Goal: Task Accomplishment & Management: Manage account settings

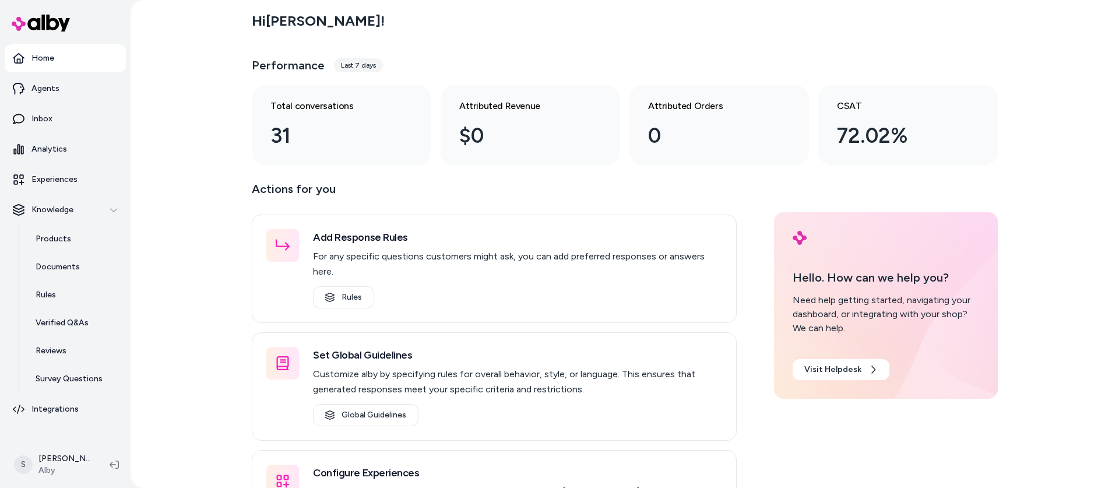
click at [200, 310] on div "Hi [PERSON_NAME] ! Performance Last 7 days Total conversations 31 Attributed Re…" at bounding box center [625, 244] width 989 height 488
click at [95, 375] on p "Survey Questions" at bounding box center [69, 379] width 67 height 12
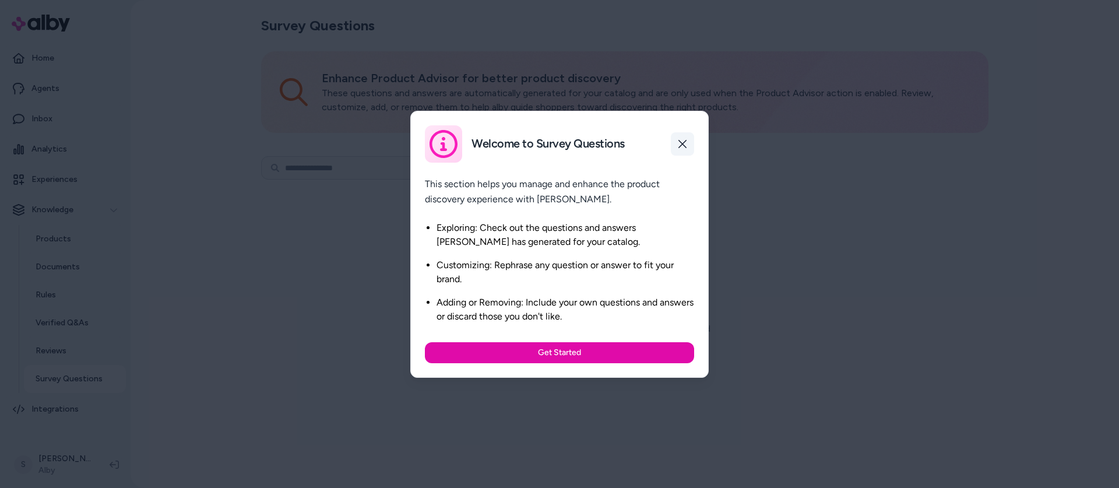
click at [684, 142] on icon "button" at bounding box center [683, 144] width 8 height 8
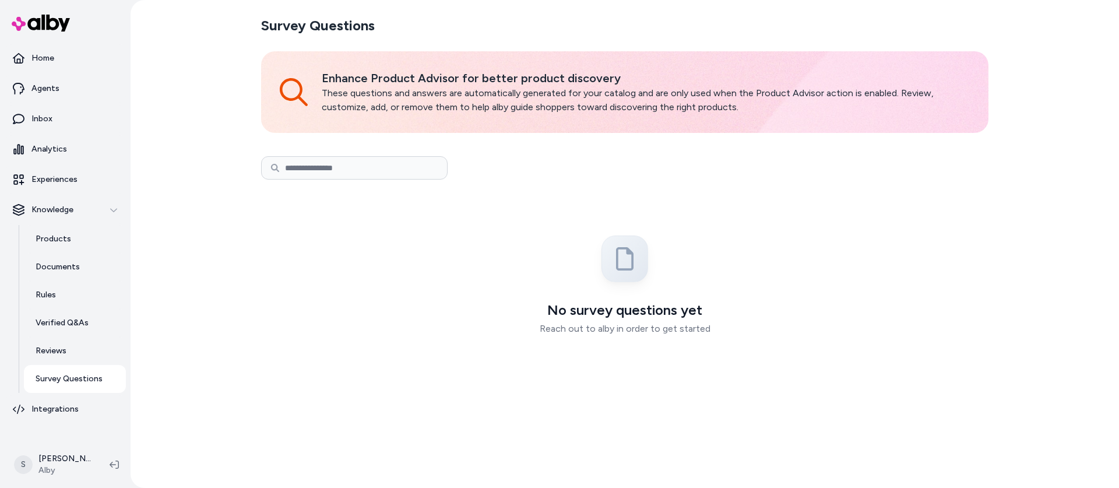
click at [216, 376] on div "Survey Questions Enhance Product Advisor for better product discovery These que…" at bounding box center [625, 244] width 989 height 488
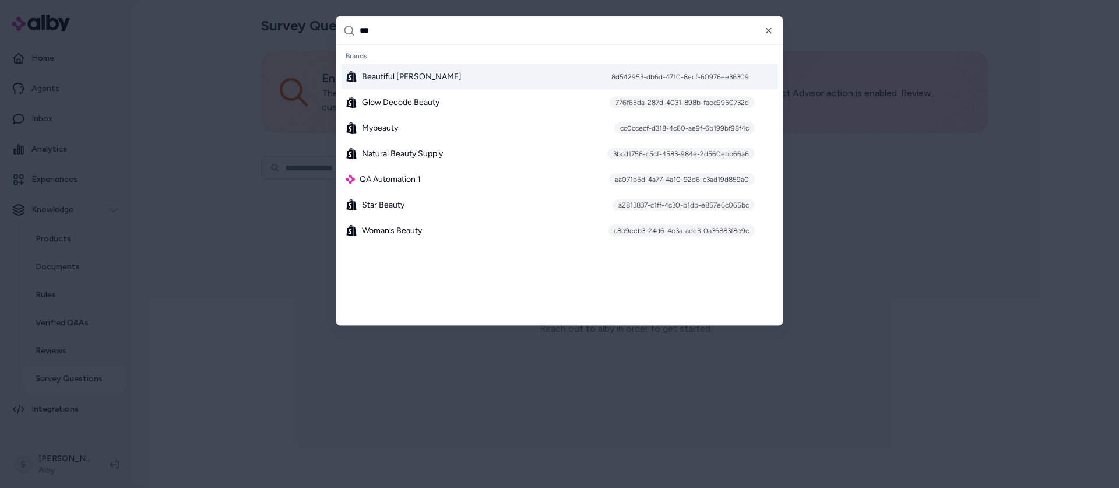
type input "****"
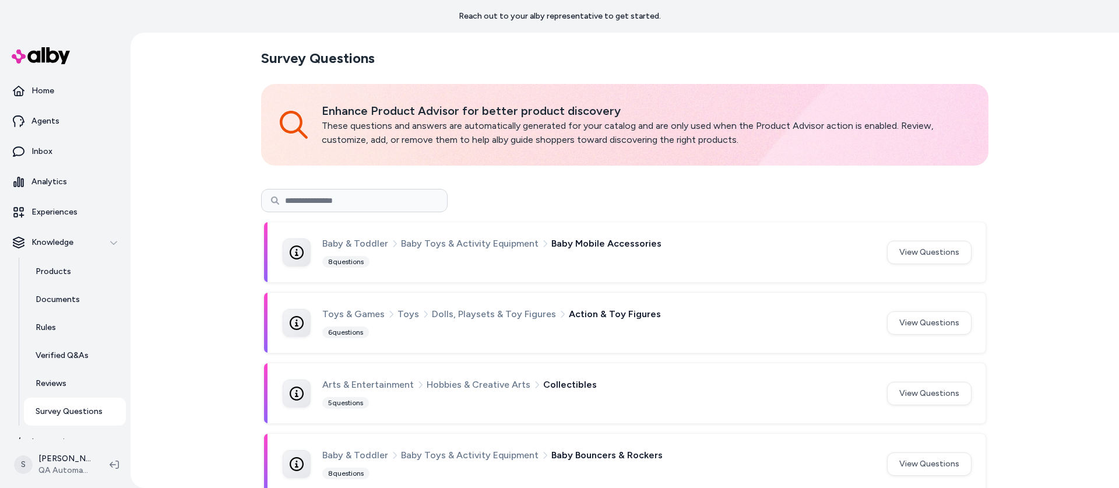
scroll to position [86, 0]
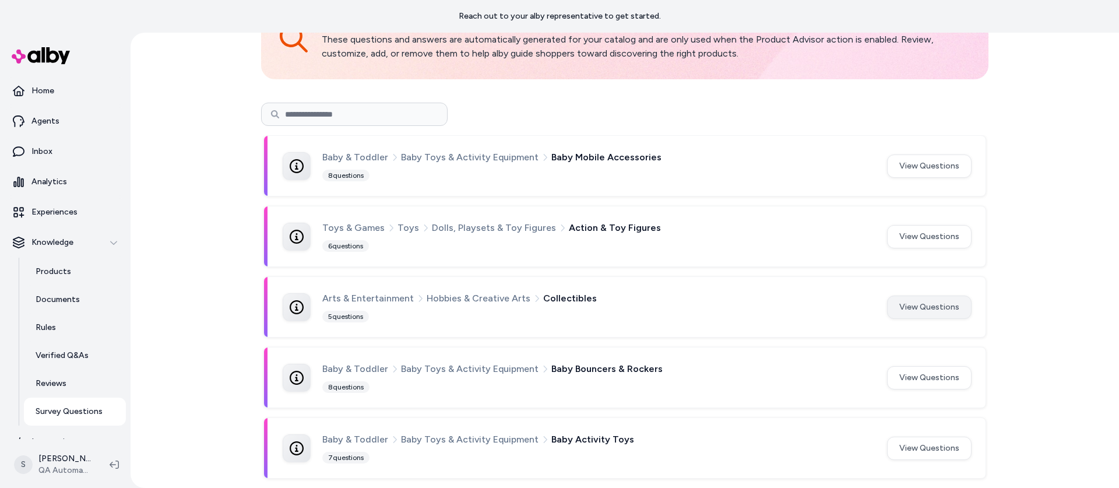
click at [924, 311] on button "View Questions" at bounding box center [929, 307] width 85 height 23
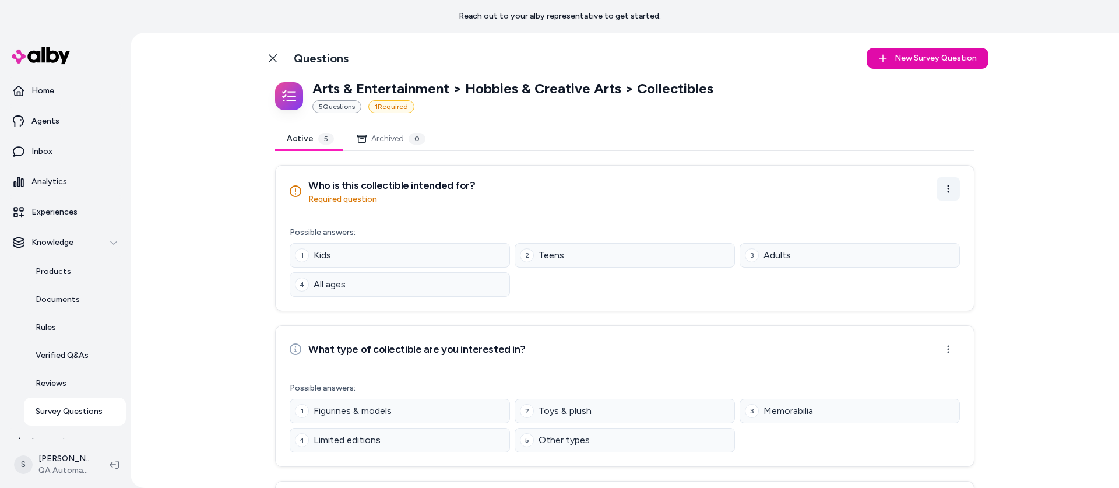
click at [954, 189] on html "Reach out to your alby representative to get started. Home Agents Inbox Analyti…" at bounding box center [559, 244] width 1119 height 488
click at [925, 229] on div "Archive Question" at bounding box center [912, 233] width 96 height 19
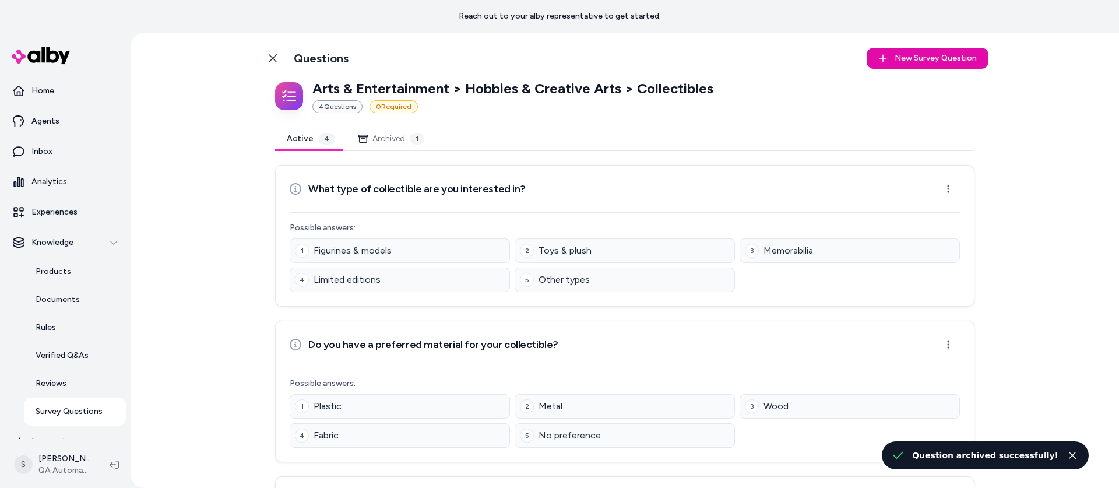
click at [946, 191] on html "Reach out to your alby representative to get started. Home Agents Inbox Analyti…" at bounding box center [559, 244] width 1119 height 488
click at [929, 225] on div "Archive Question" at bounding box center [912, 233] width 96 height 19
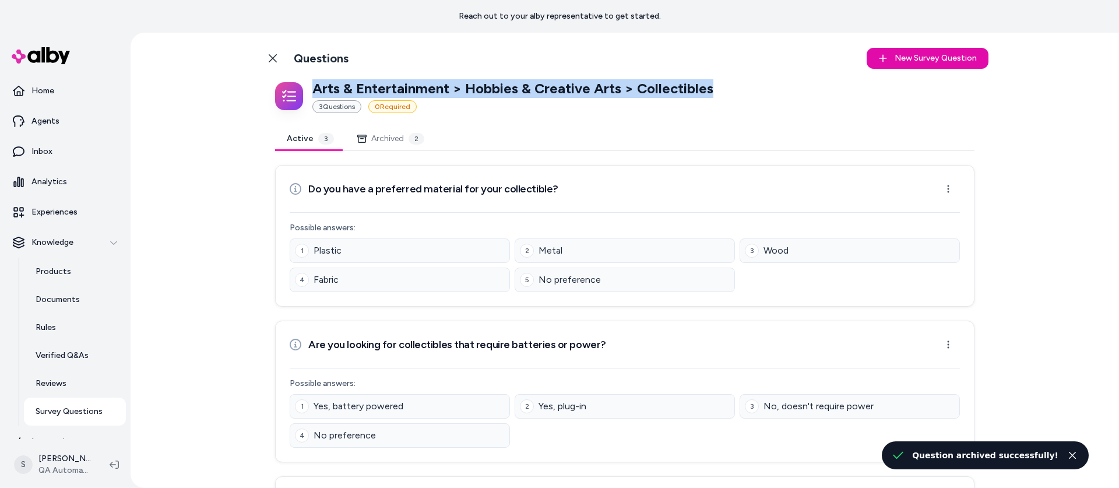
drag, startPoint x: 313, startPoint y: 87, endPoint x: 720, endPoint y: 88, distance: 406.9
click at [720, 88] on div "Arts & Entertainment > Hobbies & Creative Arts > Collectibles 3 Question s 0 Re…" at bounding box center [625, 96] width 700 height 34
copy p "Arts & Entertainment > Hobbies & Creative Arts > Collectibles"
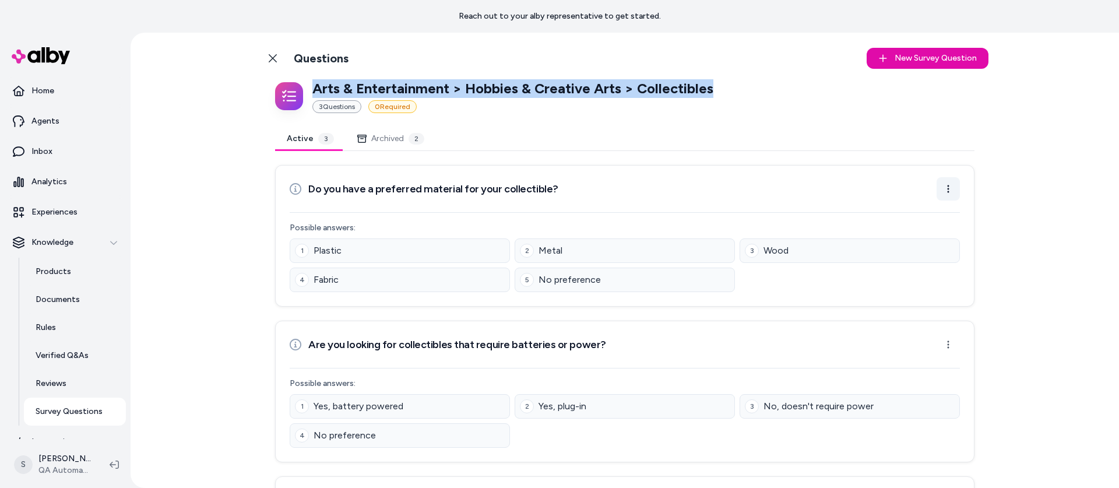
click at [948, 190] on html "Reach out to your alby representative to get started. Home Agents Inbox Analyti…" at bounding box center [559, 244] width 1119 height 488
click at [915, 231] on div "Archive Question" at bounding box center [912, 233] width 96 height 19
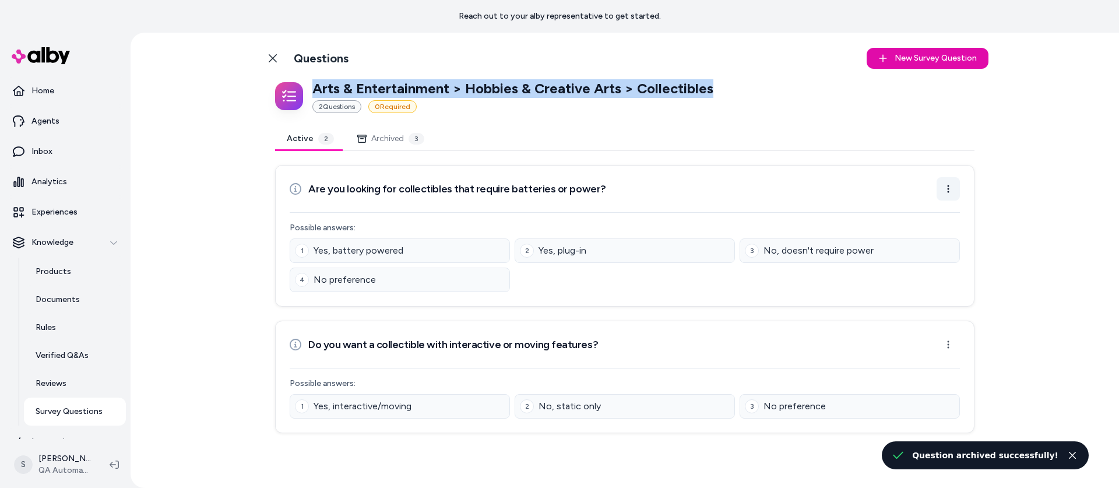
click at [944, 187] on html "Reach out to your alby representative to get started. Home Agents Inbox Analyti…" at bounding box center [559, 244] width 1119 height 488
click at [921, 233] on div "Archive Question" at bounding box center [912, 233] width 96 height 19
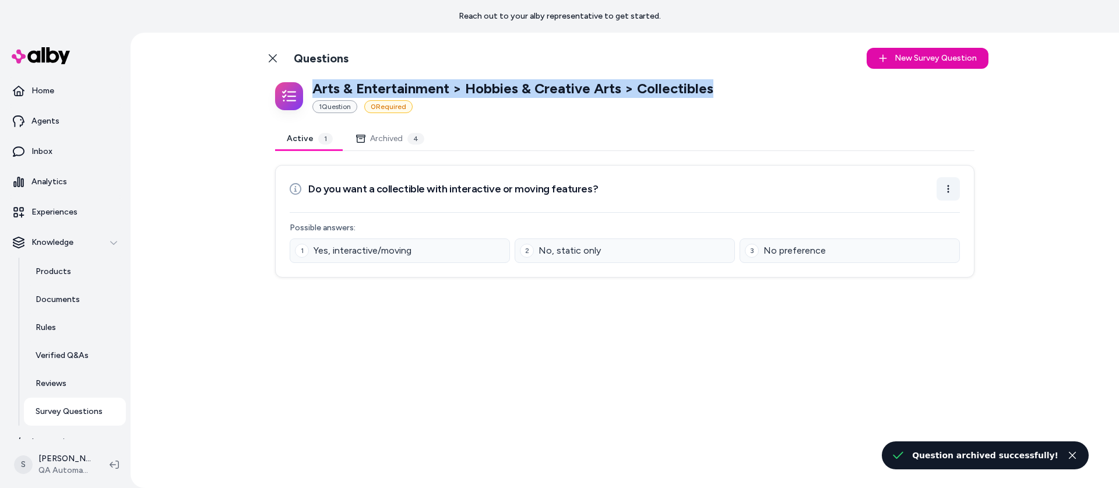
click at [944, 194] on html "Reach out to your alby representative to get started. Home Agents Inbox Analyti…" at bounding box center [559, 244] width 1119 height 488
click at [929, 237] on div "Archive Question" at bounding box center [912, 233] width 96 height 19
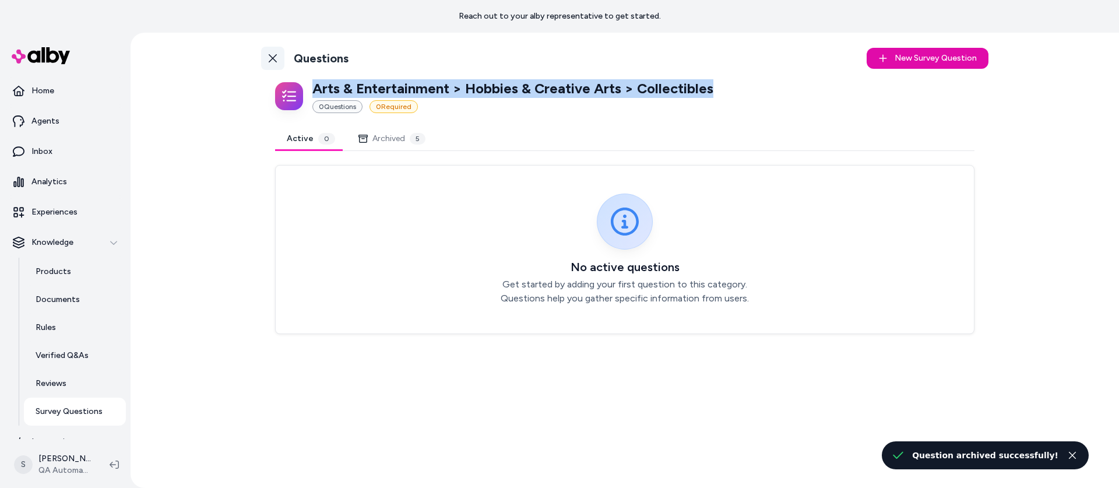
click at [272, 55] on icon at bounding box center [272, 58] width 9 height 9
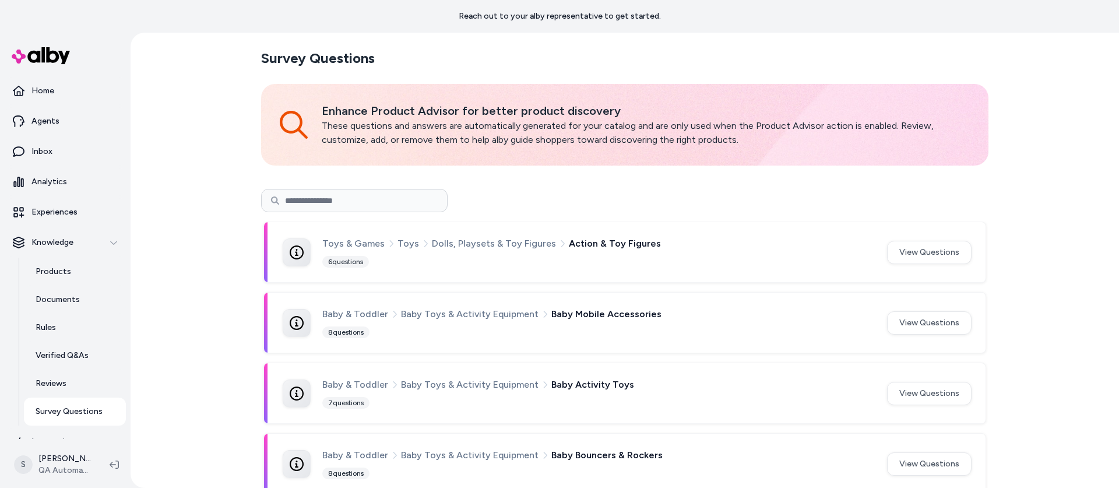
scroll to position [86, 0]
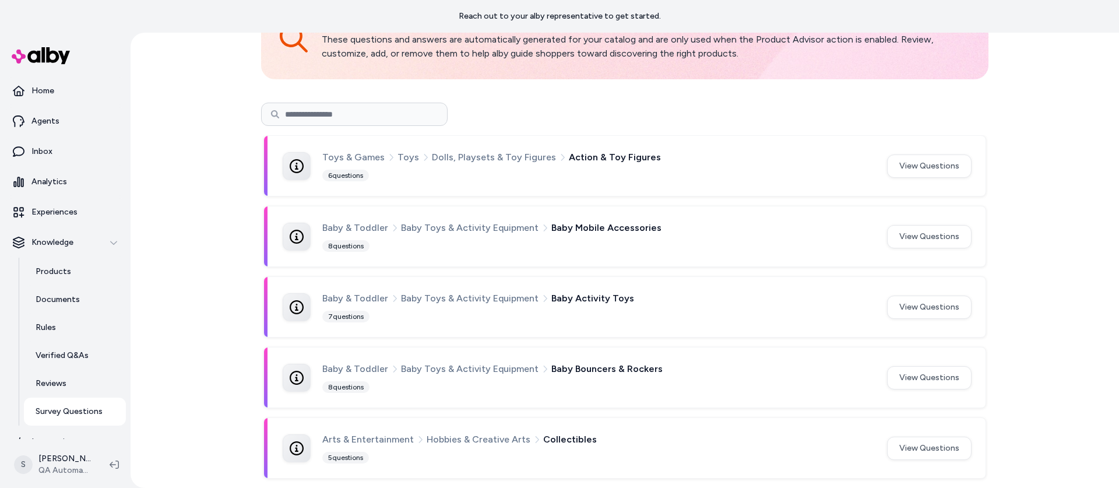
click at [342, 113] on input at bounding box center [354, 114] width 187 height 23
paste input "**********"
type input "**********"
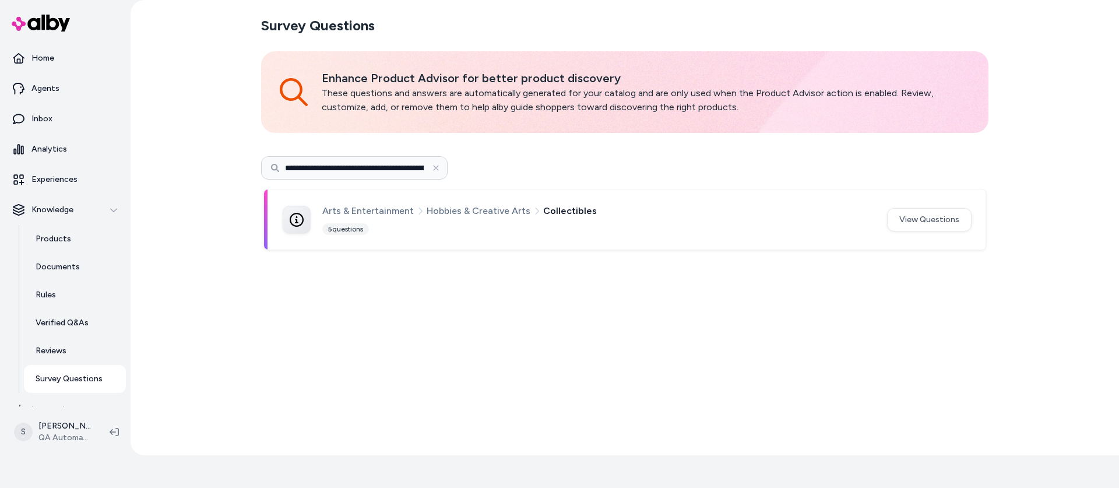
click at [599, 217] on div "Arts & Entertainment Hobbies & Creative Arts Collectibles" at bounding box center [597, 210] width 551 height 15
click at [926, 218] on button "View Questions" at bounding box center [929, 219] width 85 height 23
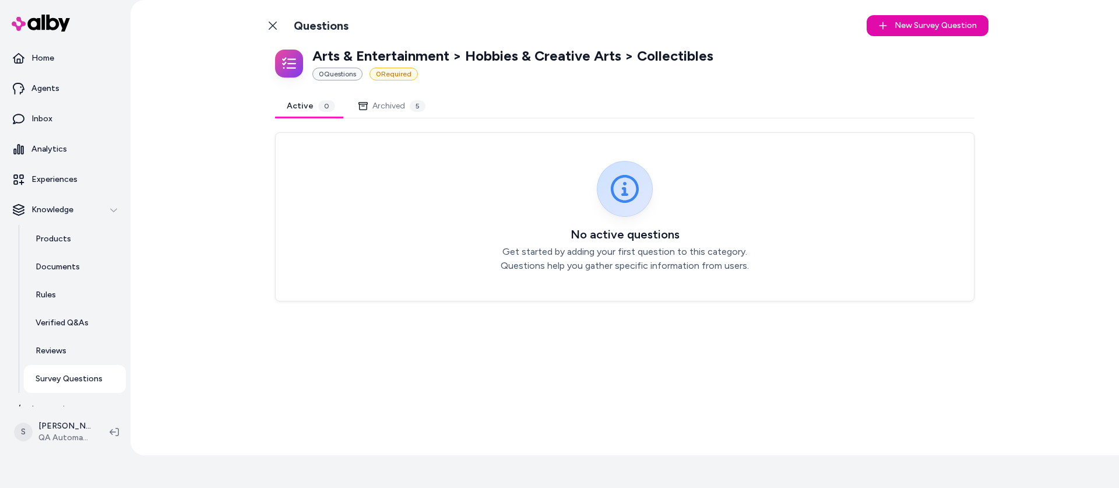
click at [384, 104] on button "Archived 5" at bounding box center [392, 105] width 90 height 23
click at [291, 107] on button "Active 0" at bounding box center [311, 105] width 72 height 23
click at [270, 29] on icon at bounding box center [272, 25] width 9 height 9
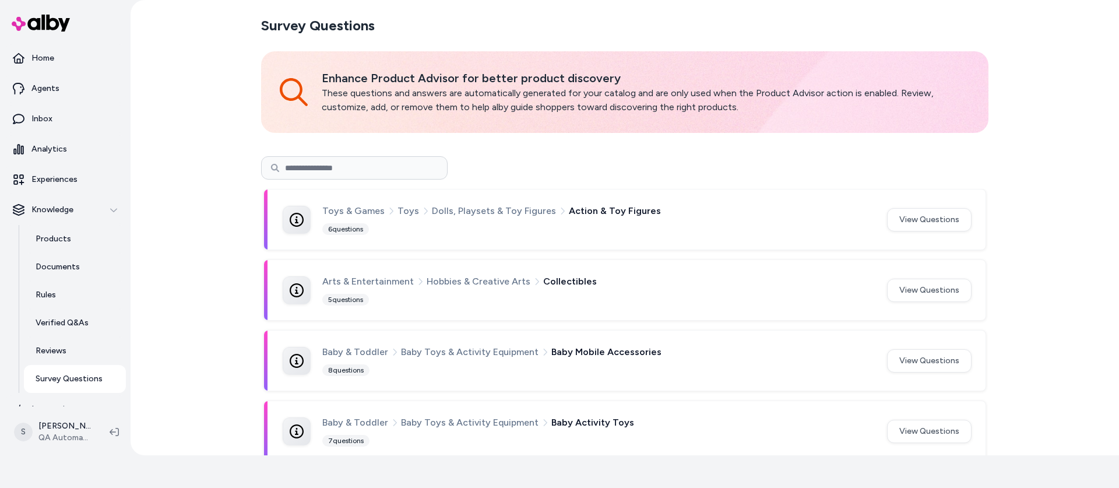
click at [346, 173] on input at bounding box center [354, 167] width 187 height 23
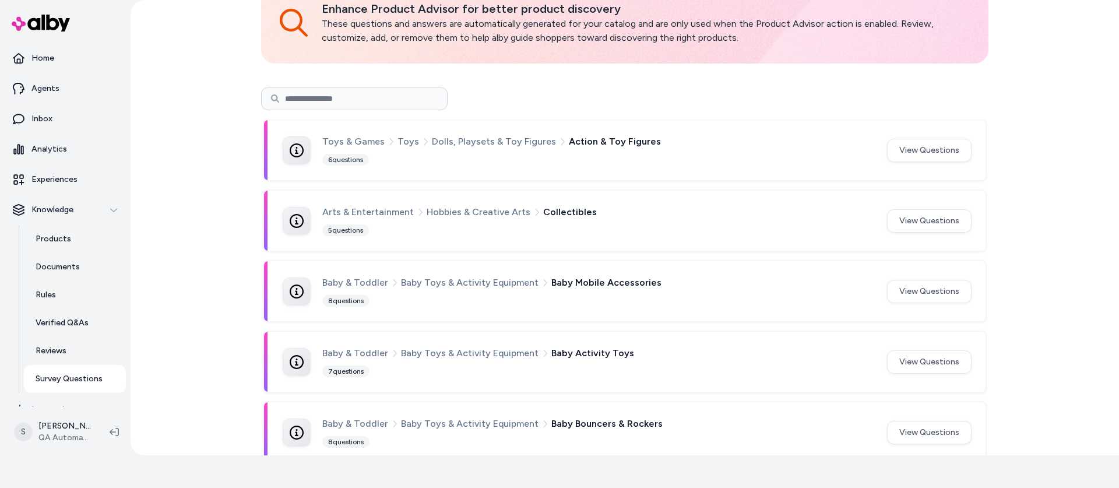
scroll to position [72, 0]
click at [343, 88] on input at bounding box center [354, 96] width 187 height 23
type input "**********"
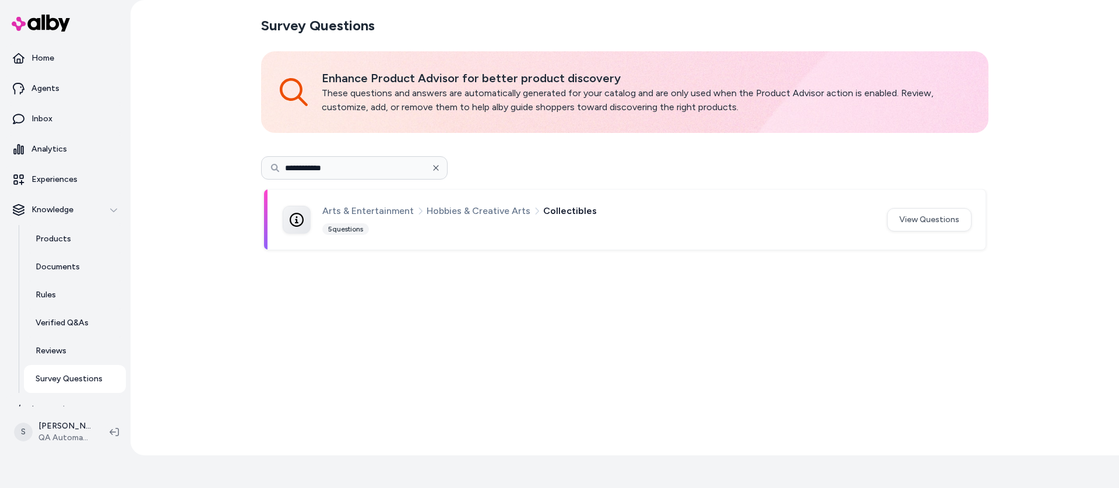
click at [440, 163] on button "button" at bounding box center [435, 167] width 23 height 23
type input "**********"
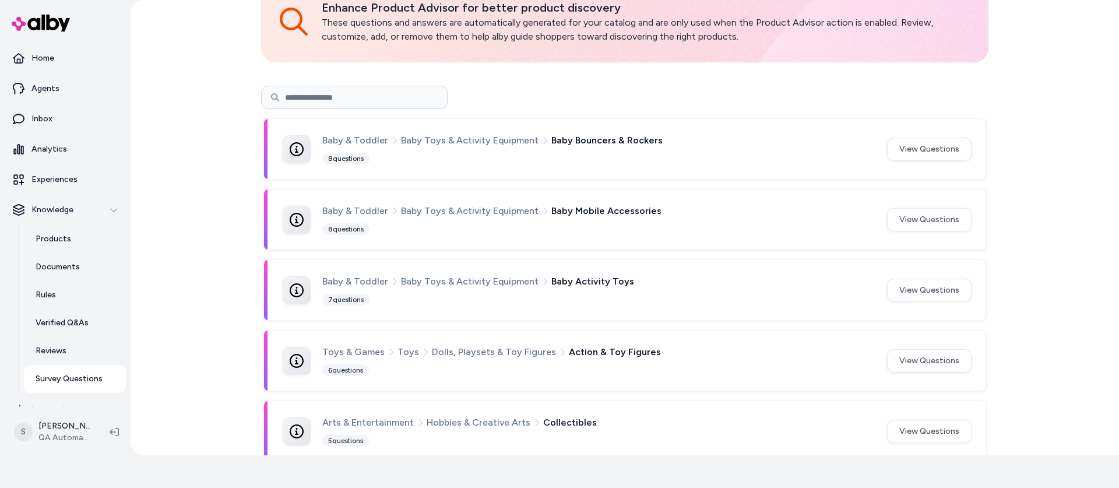
scroll to position [86, 0]
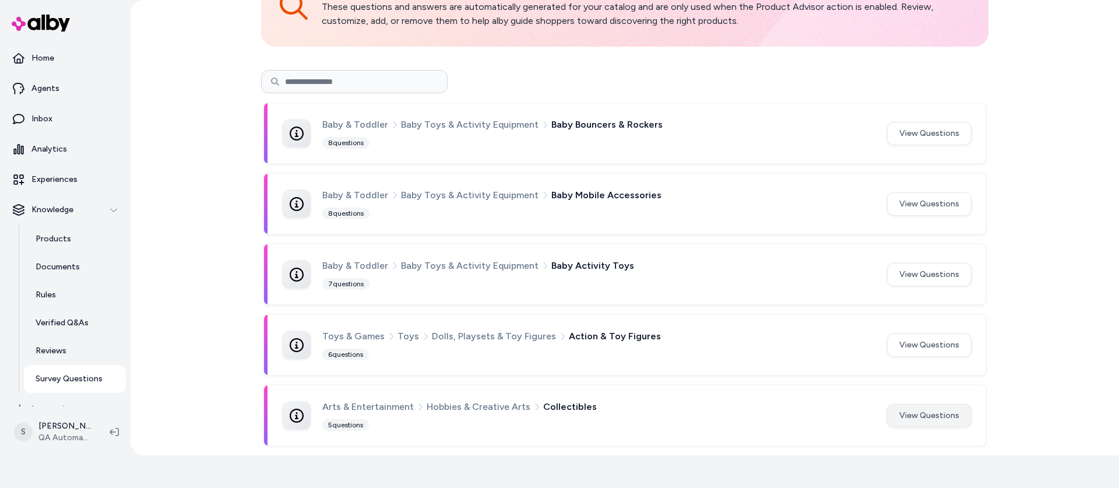
click at [900, 418] on button "View Questions" at bounding box center [929, 415] width 85 height 23
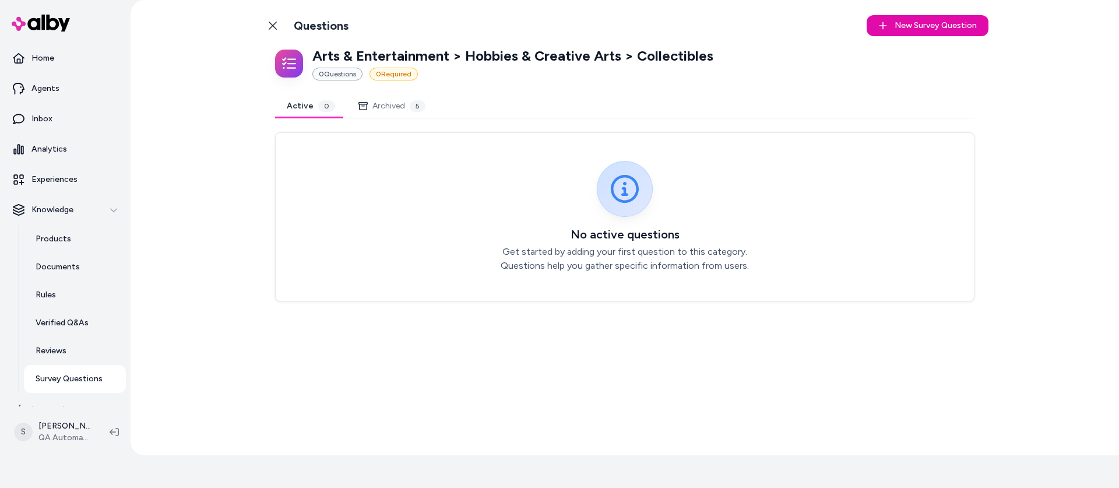
click at [389, 103] on button "Archived 5" at bounding box center [392, 105] width 90 height 23
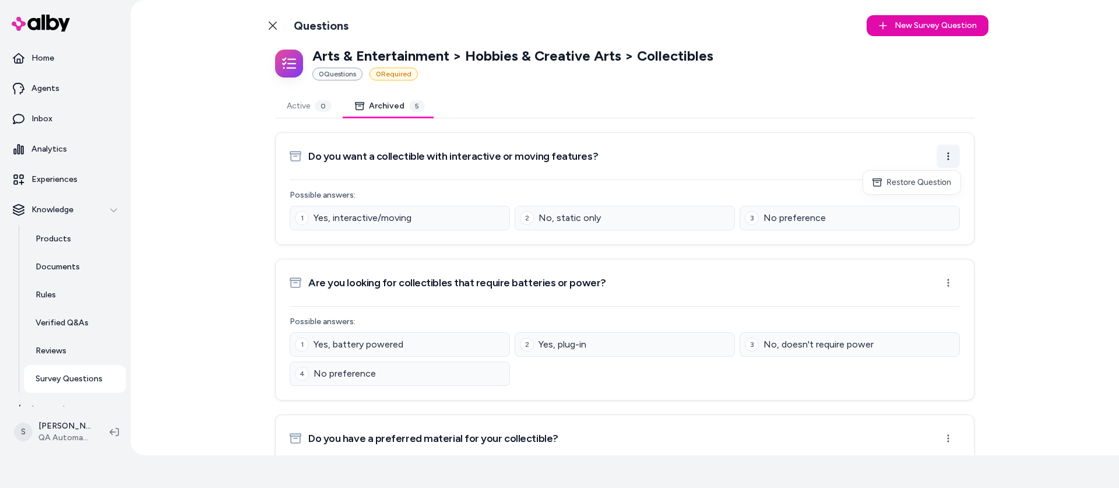
click at [943, 150] on html "Reach out to your alby representative to get started. Home Agents Inbox Analyti…" at bounding box center [559, 211] width 1119 height 488
click at [927, 181] on div "Restore Question" at bounding box center [911, 182] width 97 height 19
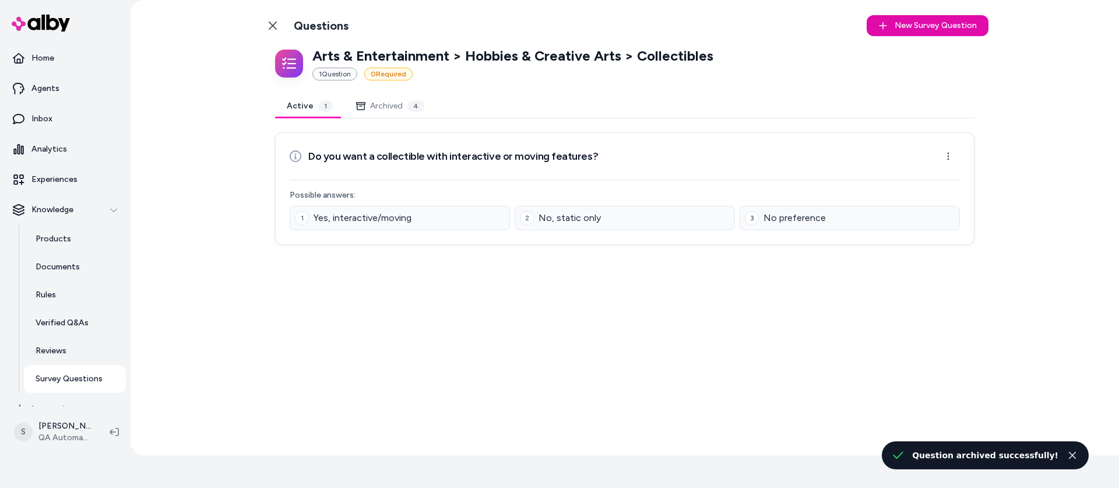
click at [308, 107] on button "Active 1" at bounding box center [309, 105] width 69 height 23
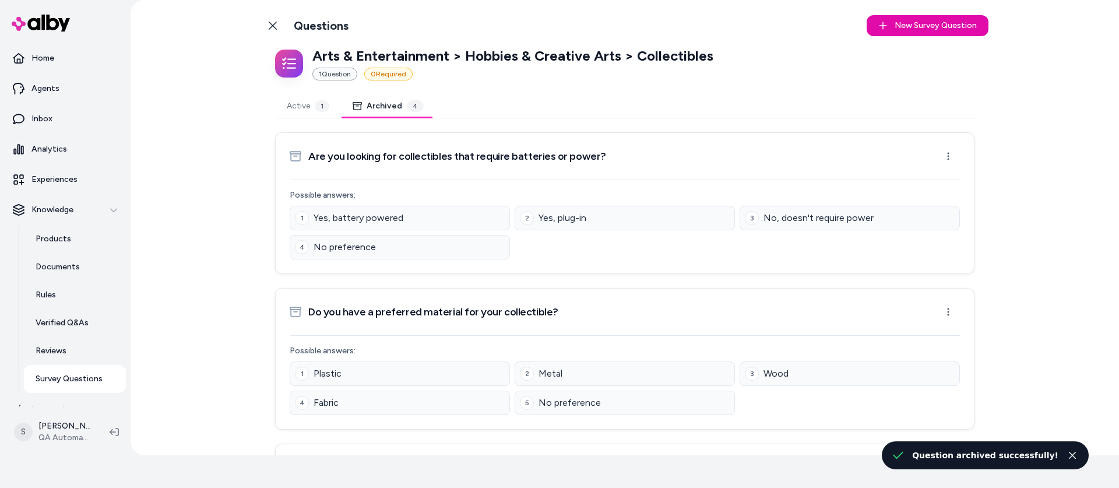
click at [377, 103] on button "Archived 4" at bounding box center [388, 105] width 94 height 23
click at [954, 156] on html "Reach out to your alby representative to get started. Home Agents Inbox Analyti…" at bounding box center [559, 211] width 1119 height 488
click at [928, 175] on div "Restore Question" at bounding box center [911, 182] width 97 height 19
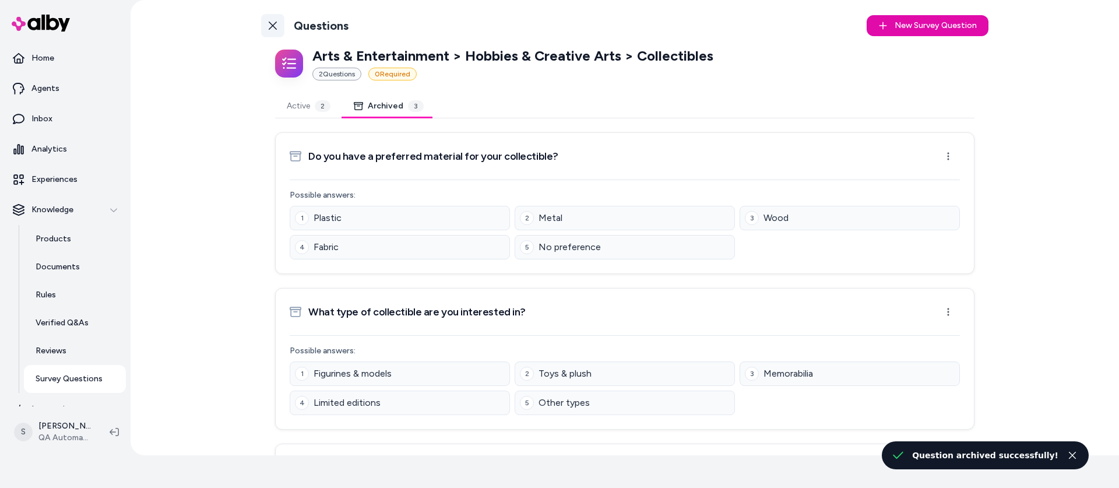
click at [272, 24] on icon at bounding box center [272, 25] width 9 height 9
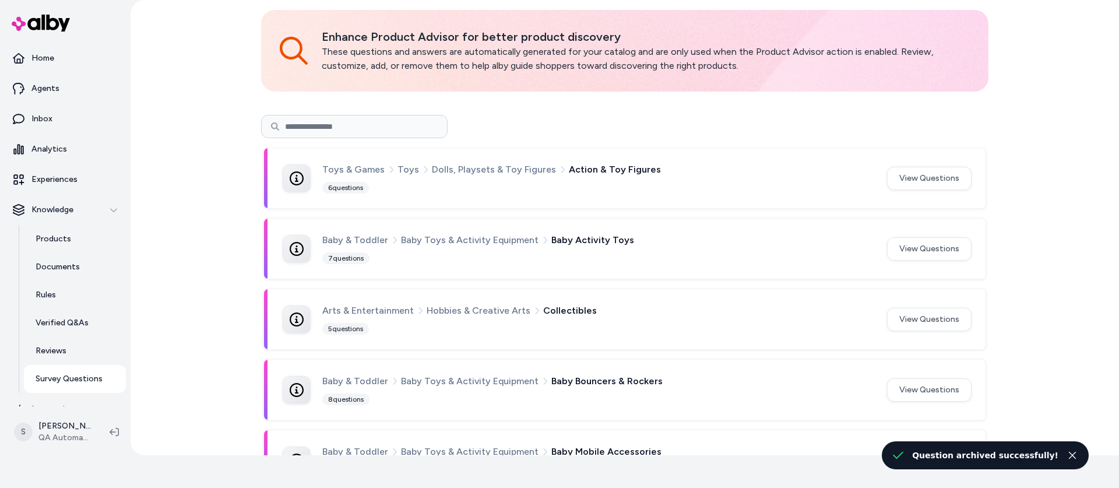
scroll to position [86, 0]
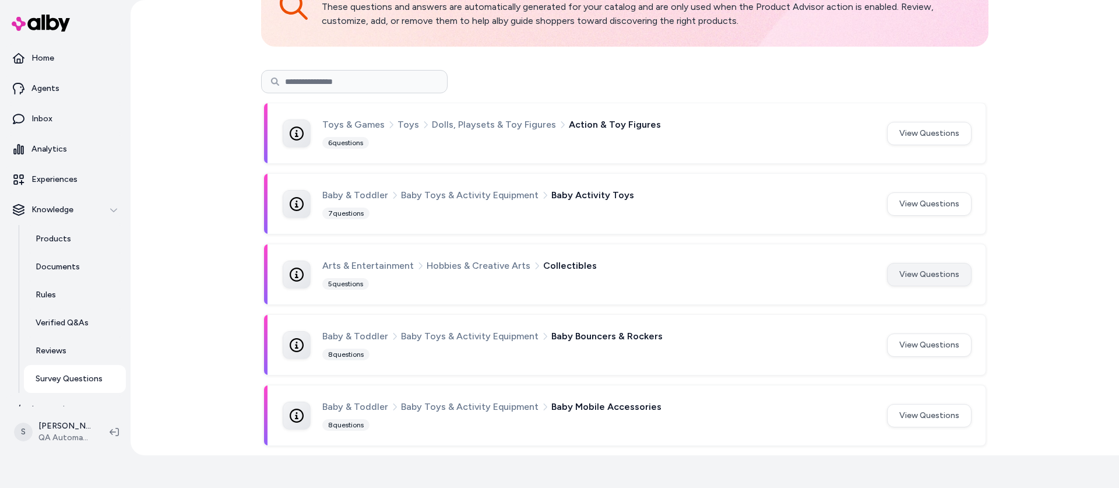
click at [922, 274] on button "View Questions" at bounding box center [929, 274] width 85 height 23
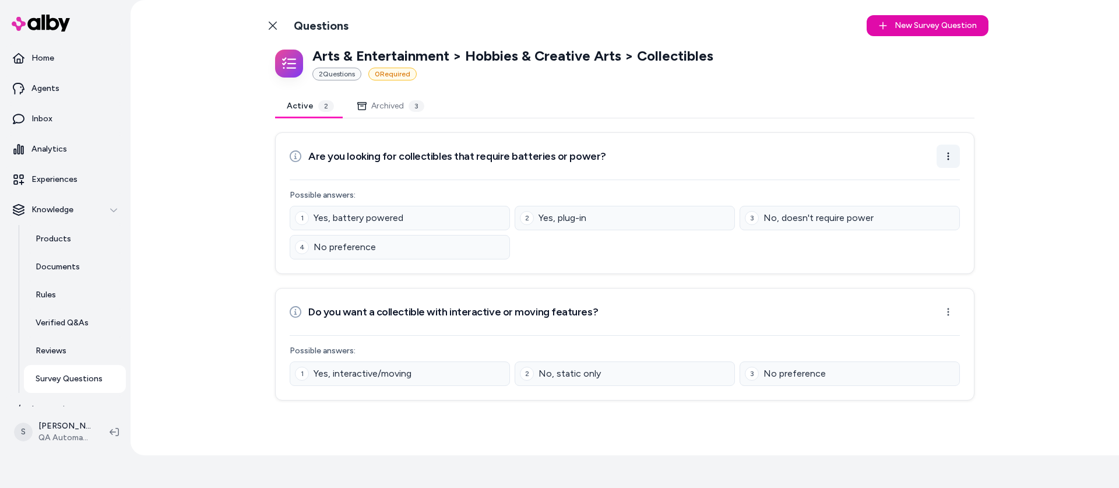
click at [948, 162] on html "Reach out to your alby representative to get started. Home Agents Inbox Analyti…" at bounding box center [559, 211] width 1119 height 488
click at [925, 203] on div "Archive Question" at bounding box center [912, 201] width 96 height 19
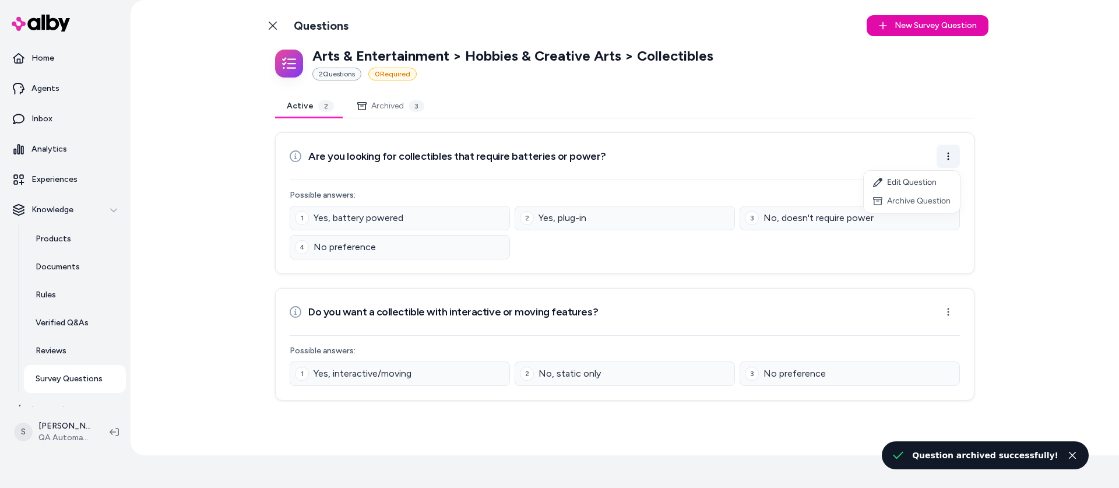
click at [948, 156] on html "Reach out to your alby representative to get started. Home Agents Inbox Analyti…" at bounding box center [559, 211] width 1119 height 488
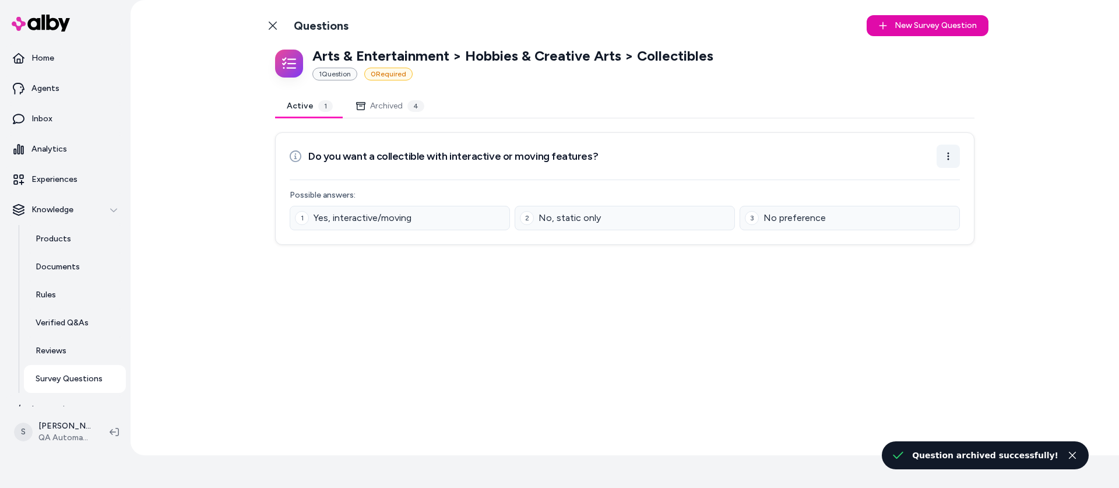
click at [954, 155] on html "Reach out to your alby representative to get started. Home Agents Inbox Analyti…" at bounding box center [559, 211] width 1119 height 488
click at [932, 195] on div "Archive Question" at bounding box center [912, 201] width 96 height 19
